Goal: Navigation & Orientation: Find specific page/section

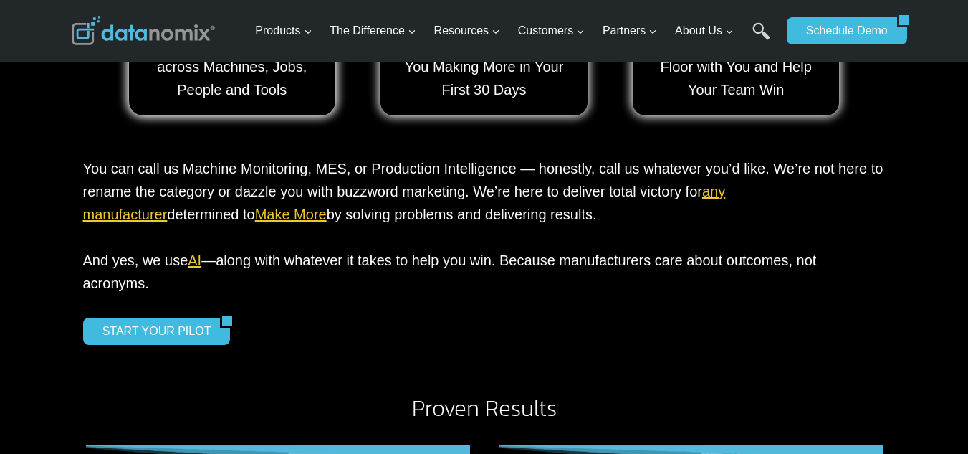
scroll to position [1959, 0]
click at [476, 317] on div "START YOUR PILOT" at bounding box center [484, 330] width 803 height 27
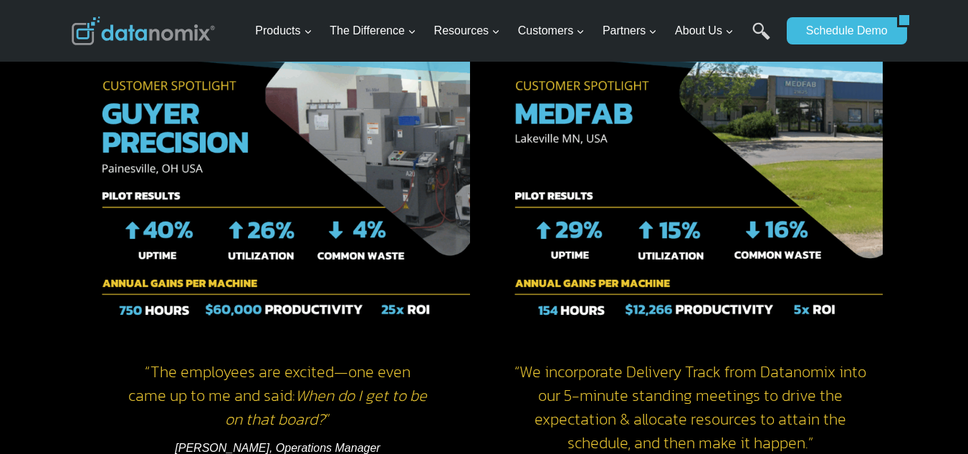
scroll to position [2628, 0]
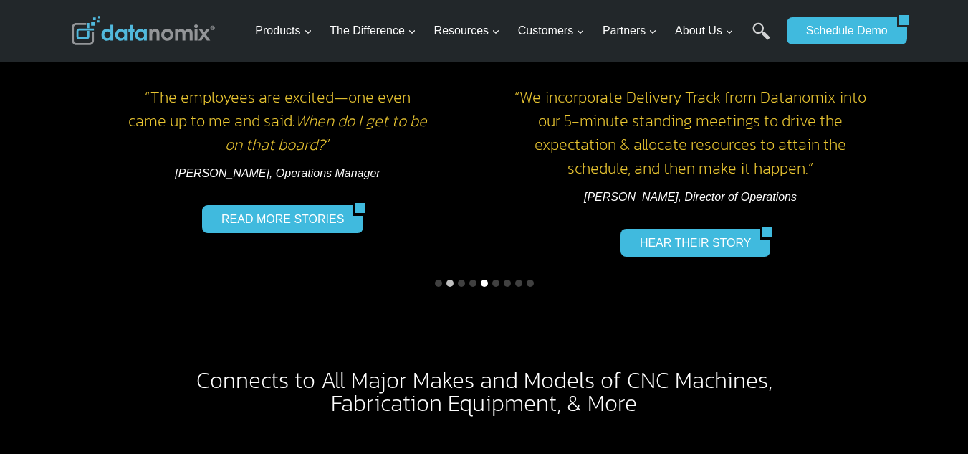
click at [483, 279] on button "Go to slide 5" at bounding box center [484, 282] width 7 height 7
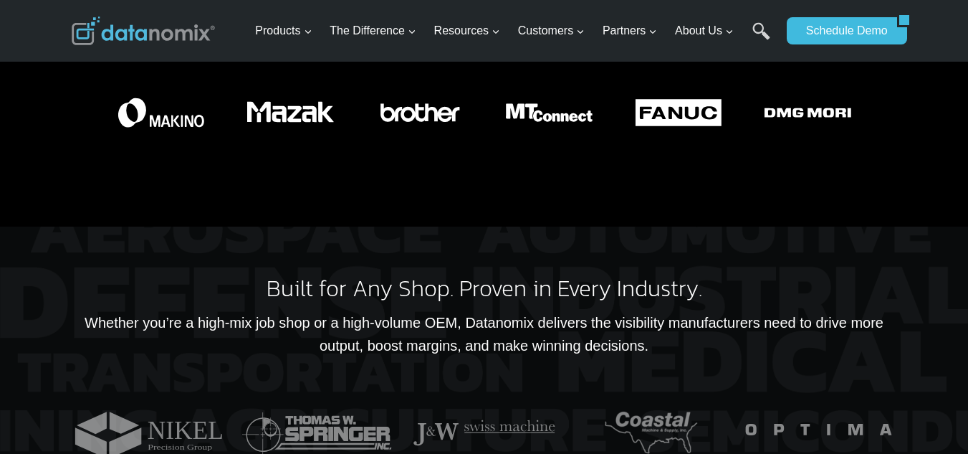
scroll to position [3058, 0]
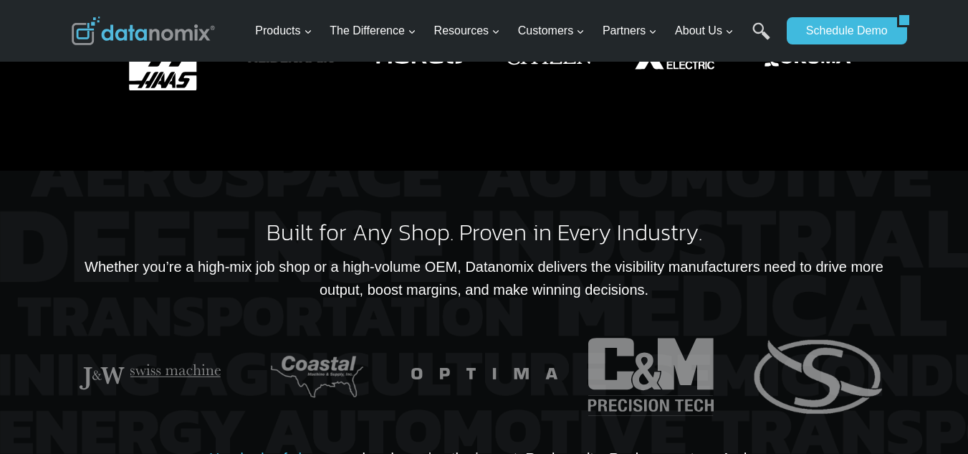
click at [838, 55] on div "Schedule Demo" at bounding box center [842, 31] width 110 height 62
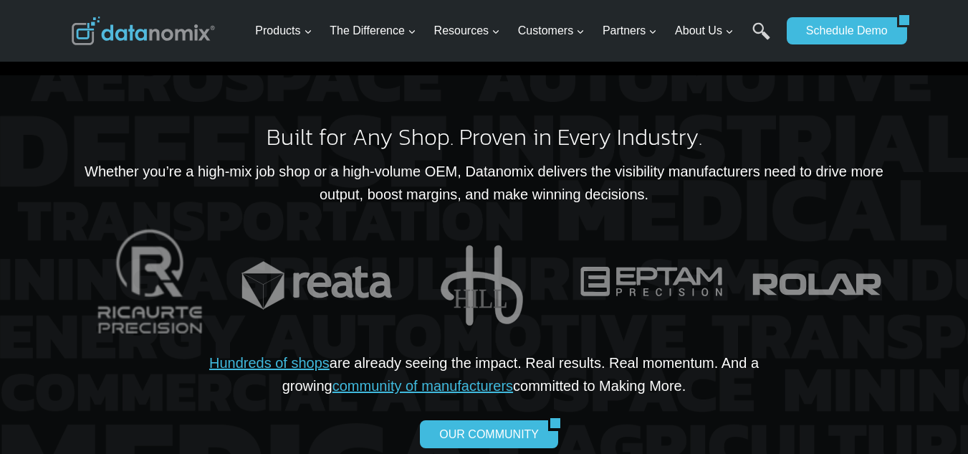
scroll to position [3297, 0]
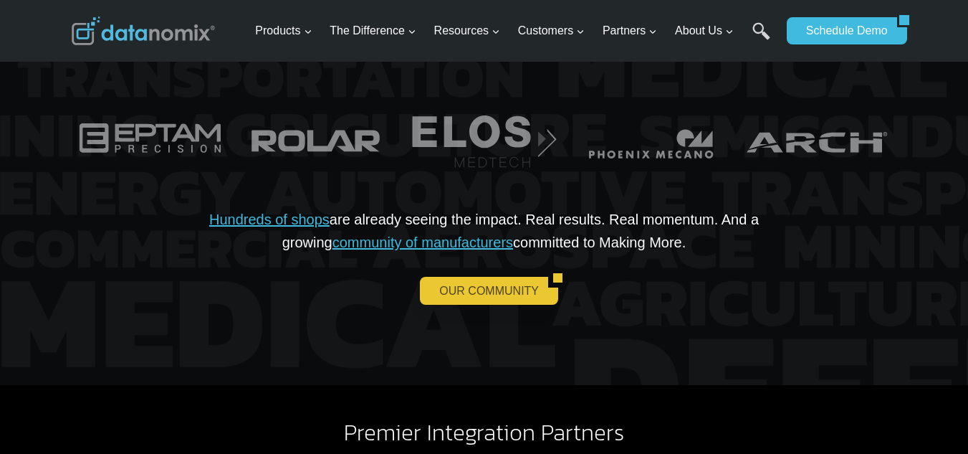
click at [512, 277] on link "OUR COMMUNITY" at bounding box center [484, 290] width 128 height 27
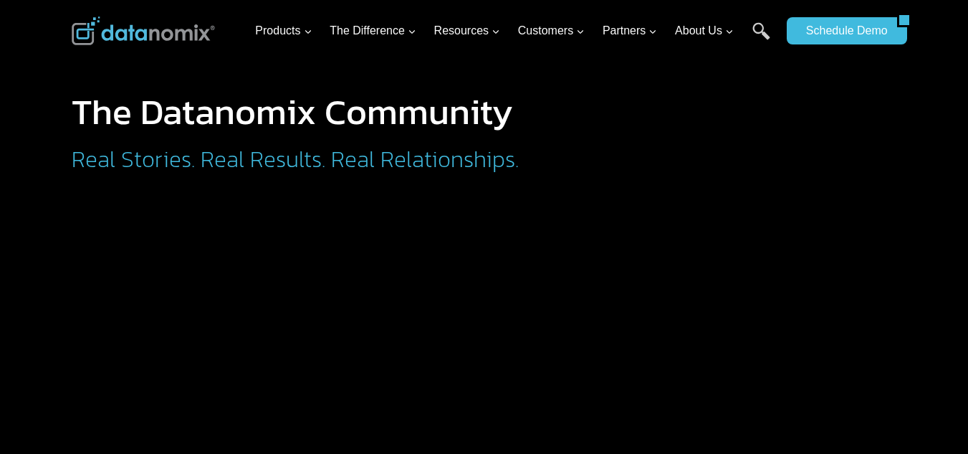
click at [295, 130] on h1 "The Datanomix Community" at bounding box center [355, 112] width 566 height 36
